Goal: Task Accomplishment & Management: Complete application form

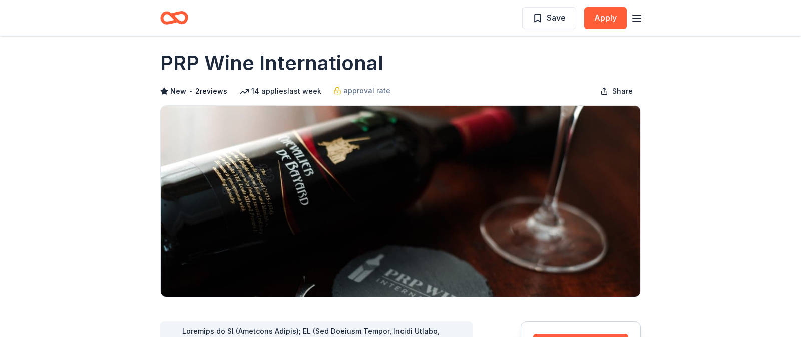
scroll to position [10, 0]
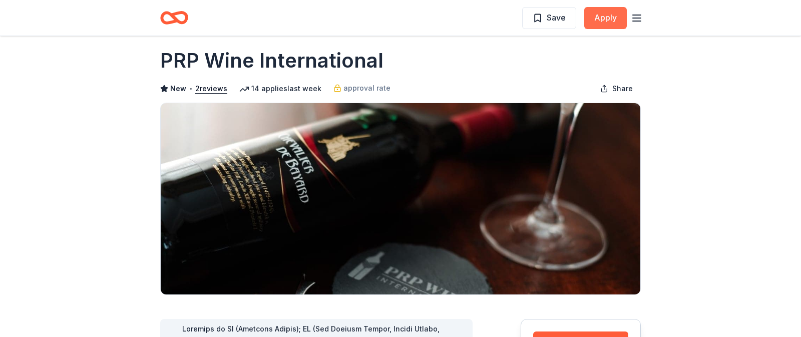
click at [606, 16] on button "Apply" at bounding box center [605, 18] width 43 height 22
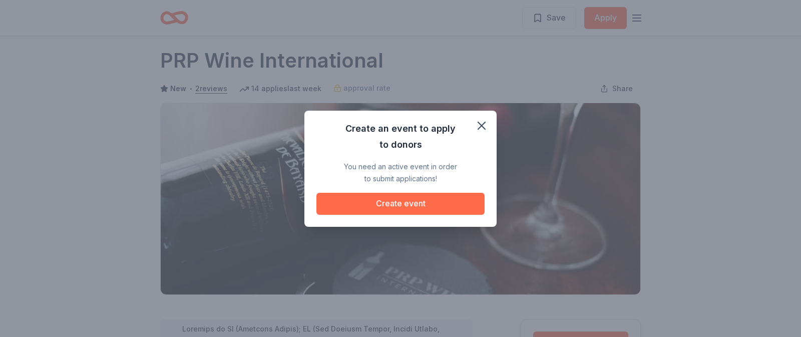
click at [422, 205] on button "Create event" at bounding box center [400, 204] width 168 height 22
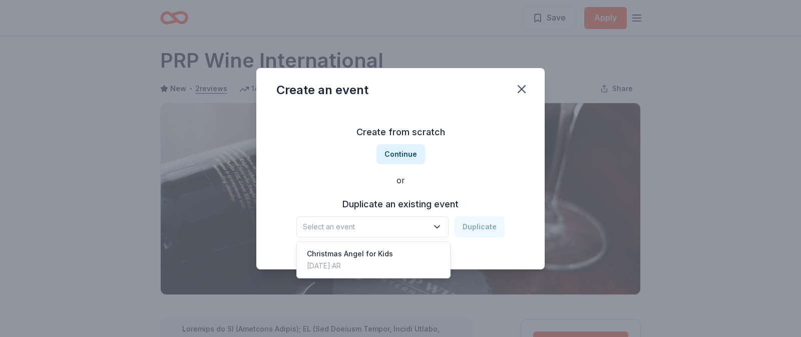
click at [439, 227] on icon "button" at bounding box center [437, 226] width 5 height 3
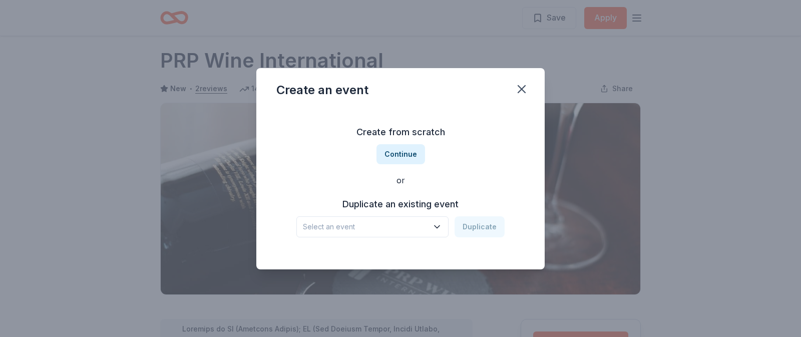
click at [439, 227] on icon "button" at bounding box center [437, 226] width 5 height 3
click at [402, 157] on button "Continue" at bounding box center [401, 154] width 49 height 20
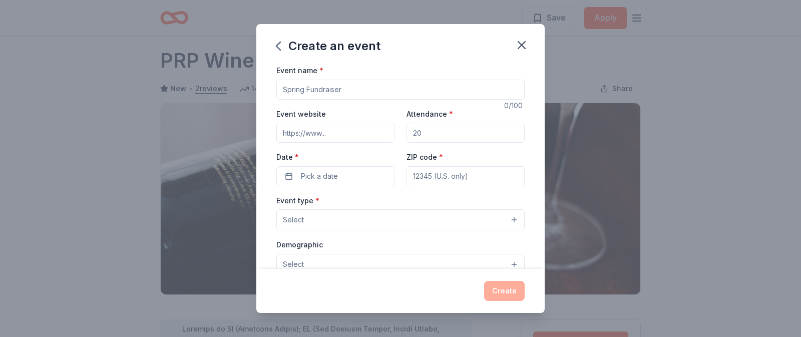
drag, startPoint x: 282, startPoint y: 90, endPoint x: 345, endPoint y: 91, distance: 63.1
click at [345, 91] on input "Event name *" at bounding box center [400, 90] width 248 height 20
click at [328, 92] on input "[DATE] Fundraiser" at bounding box center [400, 90] width 248 height 20
type input "[DATE] Dinner Fundraiser"
click at [413, 134] on input "Attendance *" at bounding box center [466, 133] width 118 height 20
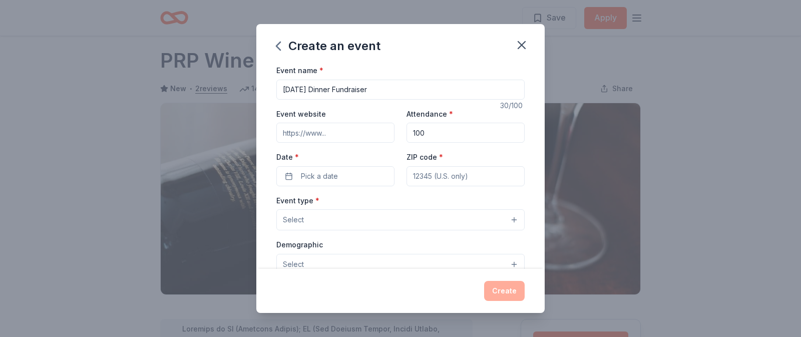
type input "100"
click at [425, 173] on input "ZIP code *" at bounding box center [466, 176] width 118 height 20
type input "72088"
click at [291, 175] on button "Pick a date" at bounding box center [335, 176] width 118 height 20
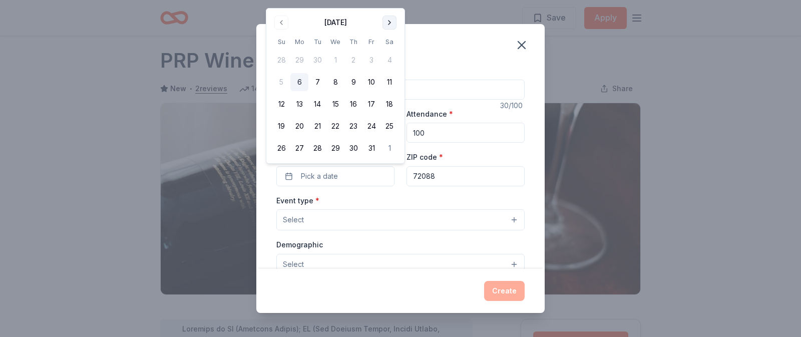
click at [391, 21] on button "Go to next month" at bounding box center [390, 23] width 14 height 14
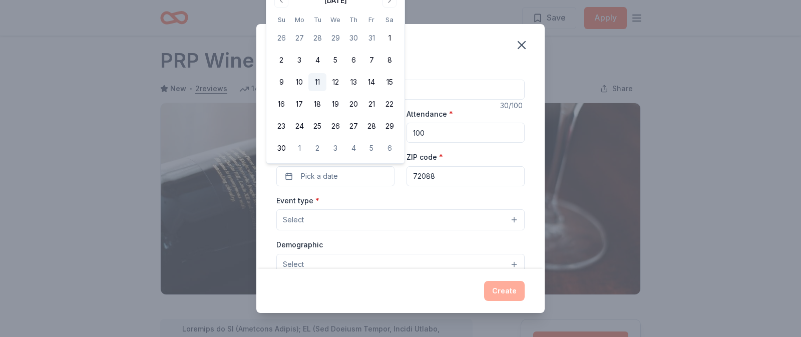
click at [320, 83] on button "11" at bounding box center [317, 82] width 18 height 18
click at [124, 119] on div "Create an event Event name * [DATE] Dinner Fundraiser 30 /100 Event website Att…" at bounding box center [400, 168] width 801 height 337
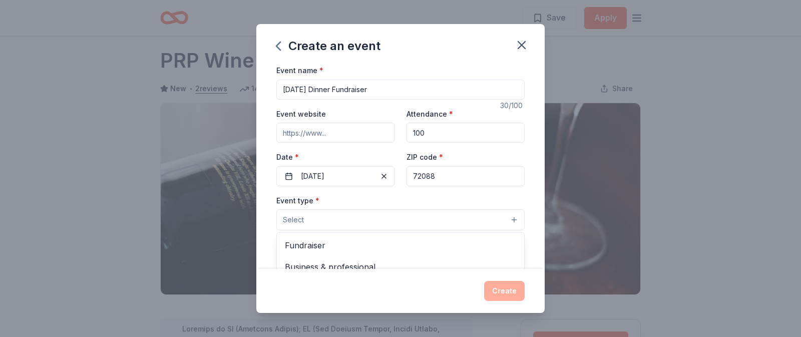
click at [433, 217] on button "Select" at bounding box center [400, 219] width 248 height 21
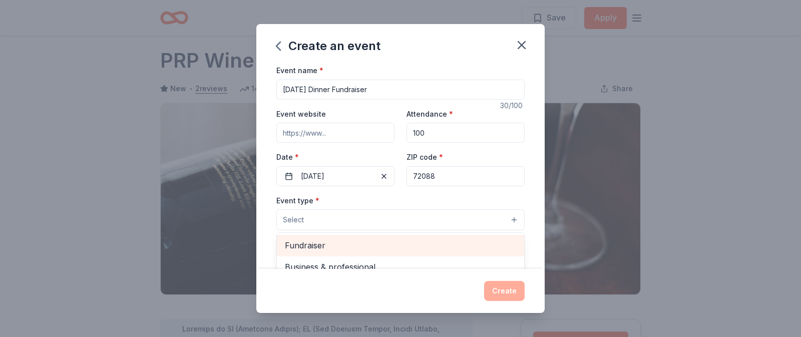
click at [339, 244] on span "Fundraiser" at bounding box center [400, 245] width 231 height 13
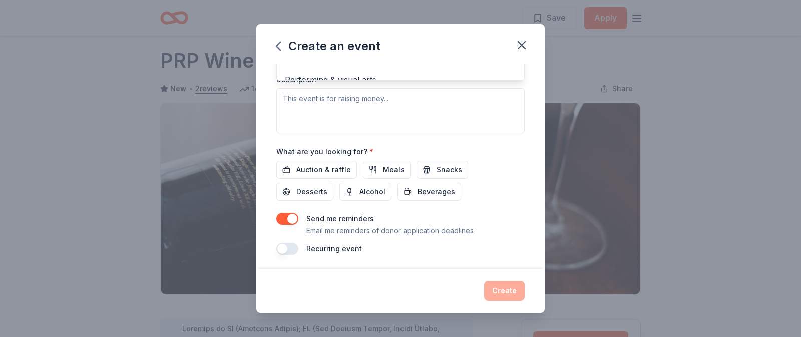
scroll to position [274, 0]
click at [305, 170] on div "Event name * [DATE] Dinner Fundraiser 30 /100 Event website Attendance * 100 Da…" at bounding box center [400, 22] width 248 height 464
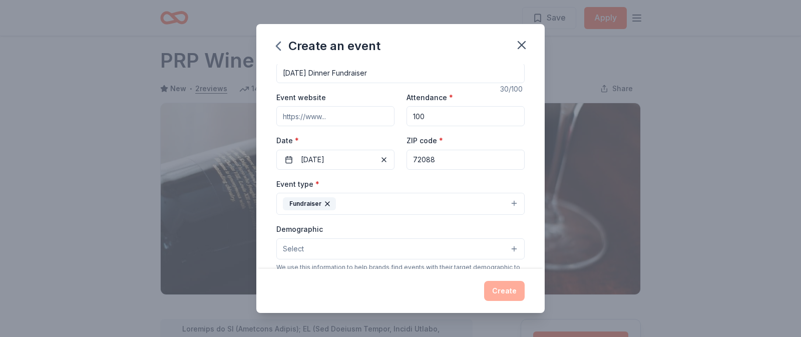
scroll to position [19, 0]
click at [435, 113] on input "100" at bounding box center [466, 114] width 118 height 20
click at [429, 113] on input "1001250" at bounding box center [466, 114] width 118 height 20
type input "100"
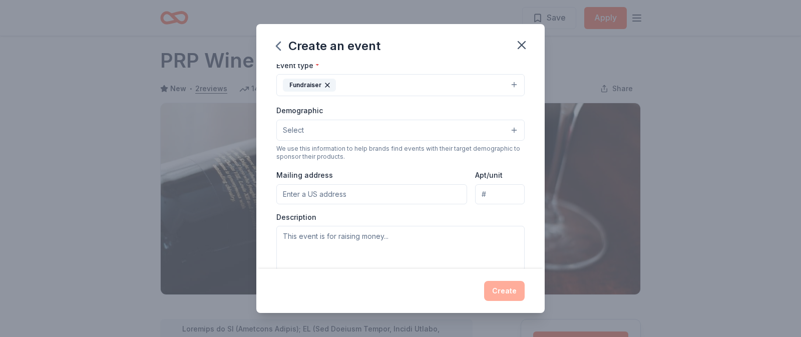
scroll to position [133, 0]
click at [332, 192] on input "Mailing address" at bounding box center [371, 196] width 191 height 20
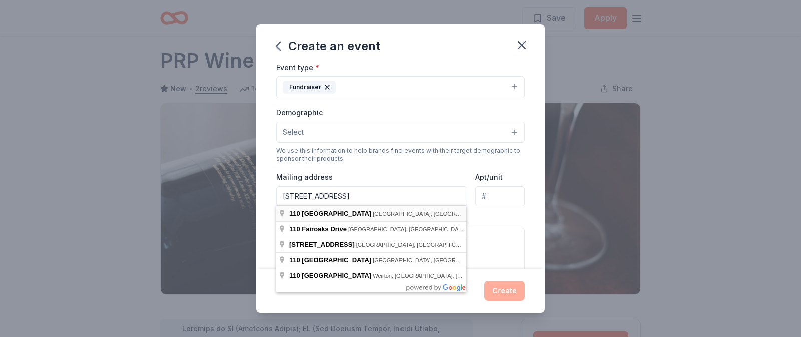
type input "[STREET_ADDRESS]"
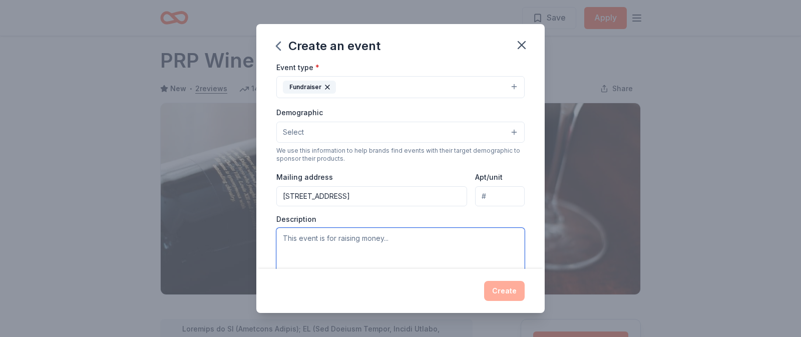
click at [329, 241] on textarea at bounding box center [400, 250] width 248 height 45
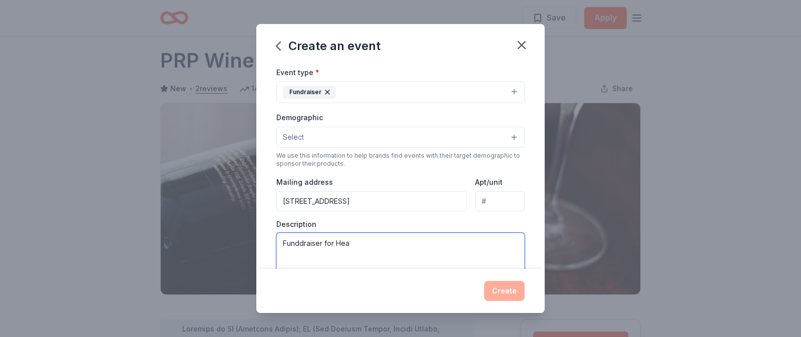
scroll to position [130, 0]
click at [338, 254] on textarea "Fundraiser for Heart of the Bay Food Pantry. We presently serve 580 families in…" at bounding box center [400, 253] width 248 height 45
click at [477, 243] on textarea "Fundraiser for Heart of the Bay Food Pantry. We presently serve 580 families in…" at bounding box center [400, 253] width 248 height 45
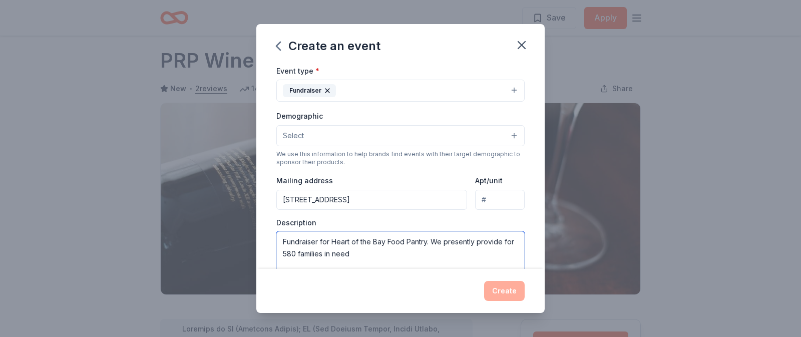
type textarea "Fundraiser for Heart of the Bay Food Pantry. We presently provide for 580 famil…"
click at [514, 136] on button "Select" at bounding box center [400, 135] width 248 height 21
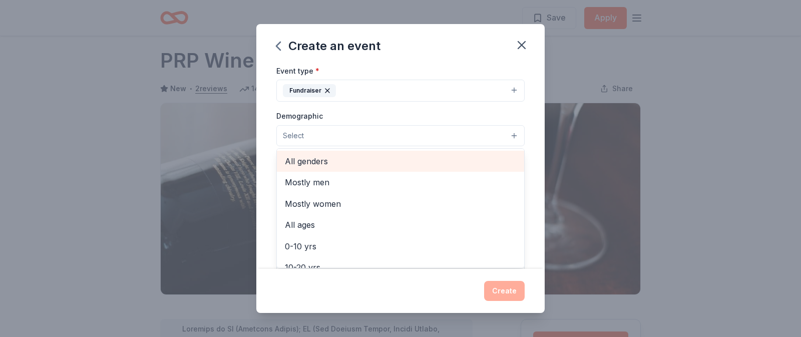
click at [495, 160] on span "All genders" at bounding box center [400, 161] width 231 height 13
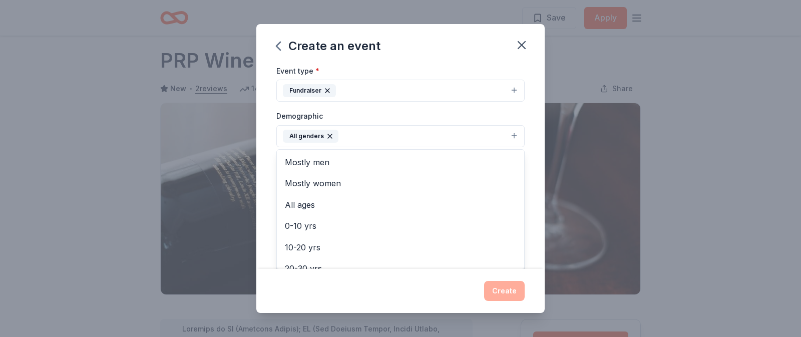
click at [681, 92] on div "Create an event Event name * [DATE] Dinner Fundraiser 30 /100 Event website Att…" at bounding box center [400, 168] width 801 height 337
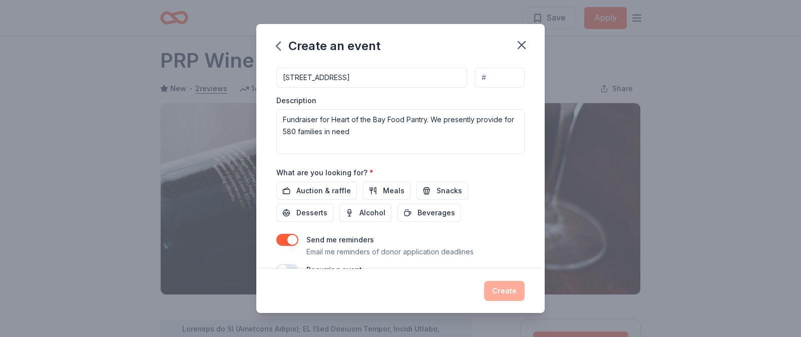
scroll to position [275, 0]
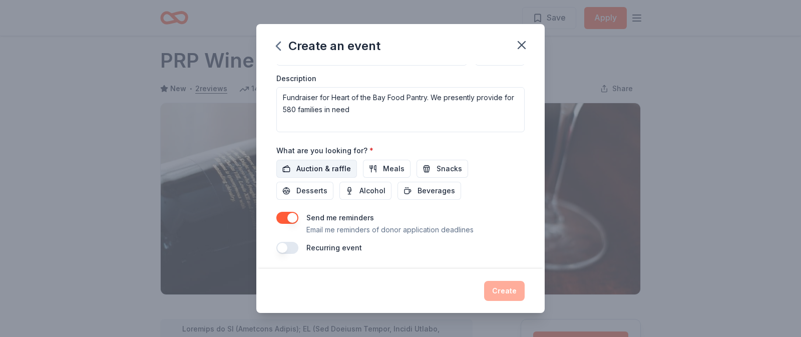
click at [317, 168] on span "Auction & raffle" at bounding box center [323, 169] width 55 height 12
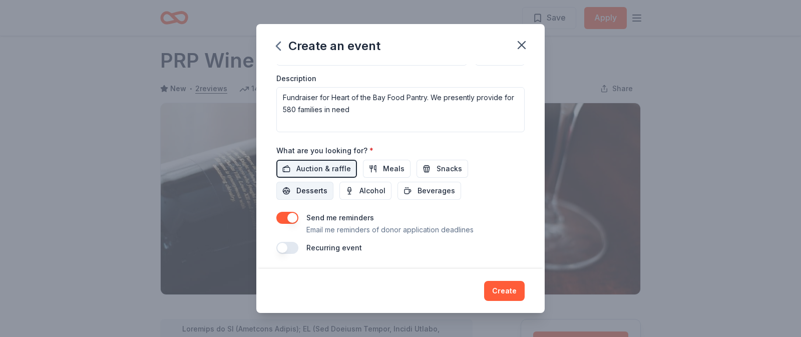
click at [328, 185] on span "Desserts" at bounding box center [311, 191] width 31 height 12
click at [360, 194] on span "Alcohol" at bounding box center [373, 191] width 26 height 12
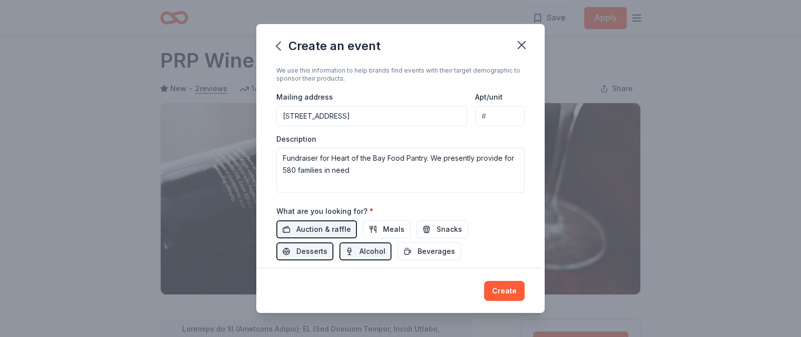
scroll to position [273, 0]
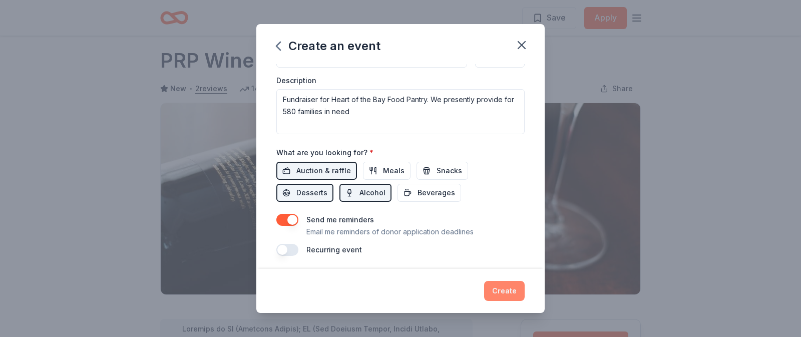
click at [504, 289] on button "Create" at bounding box center [504, 291] width 41 height 20
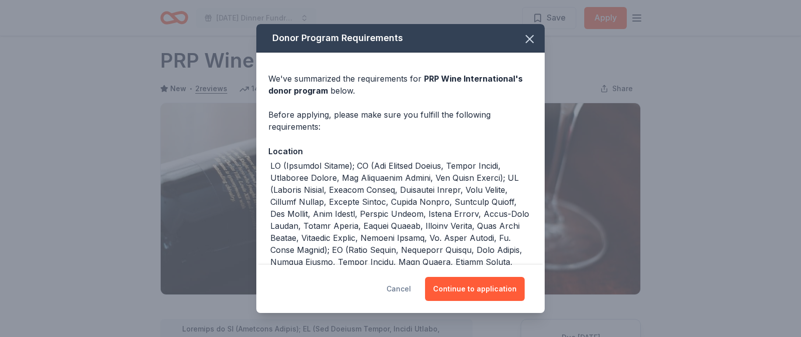
click at [404, 288] on button "Cancel" at bounding box center [399, 289] width 25 height 24
